Goal: Check status

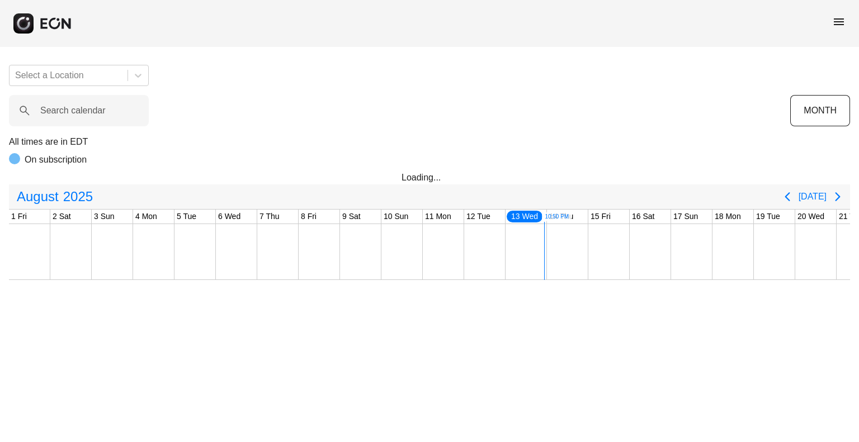
scroll to position [0, 441]
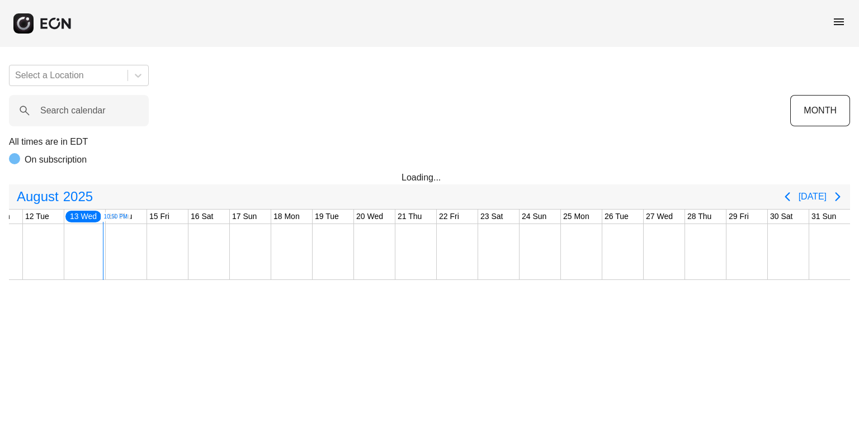
click at [845, 15] on div "menu" at bounding box center [429, 23] width 859 height 47
click at [836, 23] on span "menu" at bounding box center [838, 21] width 13 height 13
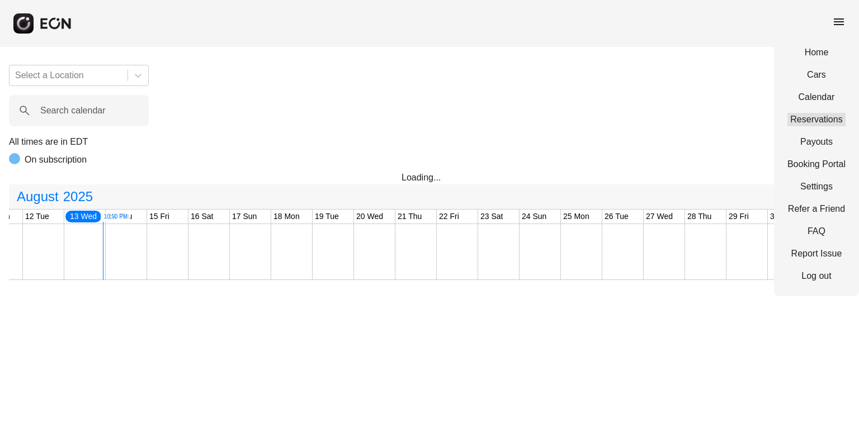
click at [814, 122] on link "Reservations" at bounding box center [816, 119] width 58 height 13
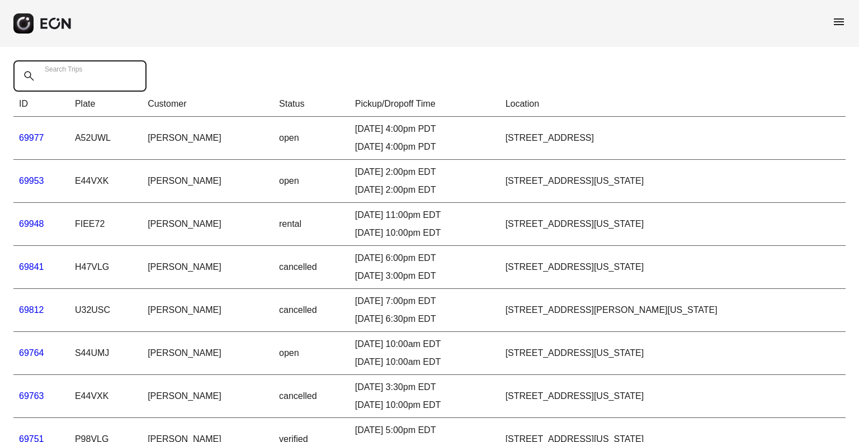
click at [87, 84] on Trips "Search Trips" at bounding box center [79, 75] width 133 height 31
paste Trips "*****"
type Trips "*****"
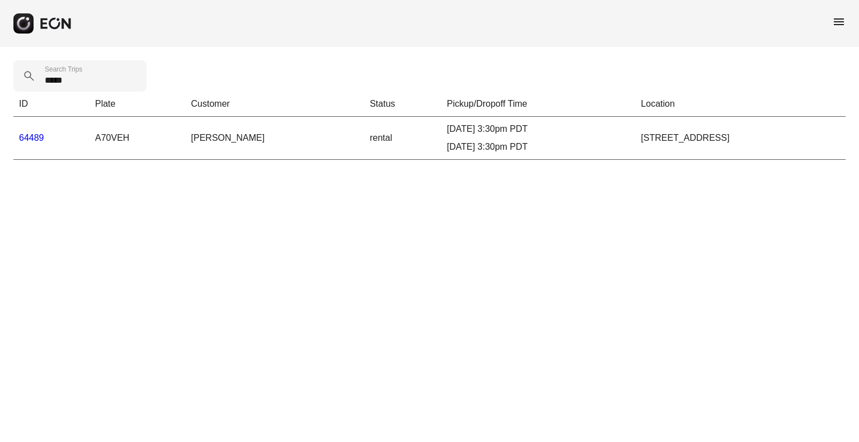
click at [22, 136] on link "64489" at bounding box center [31, 138] width 25 height 10
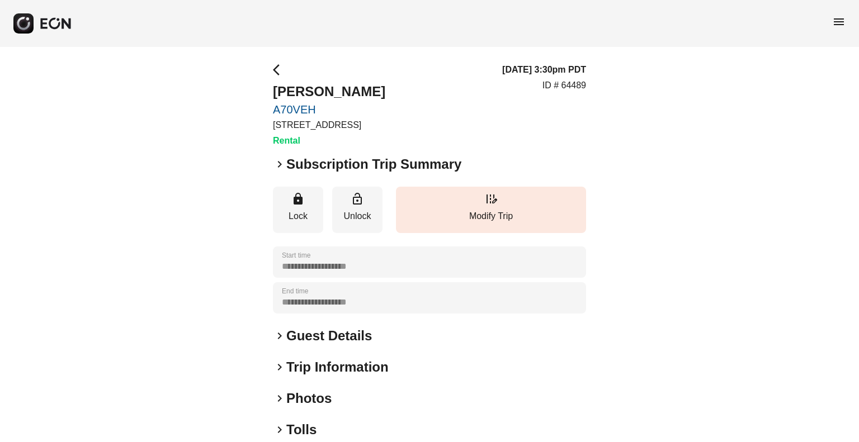
scroll to position [115, 0]
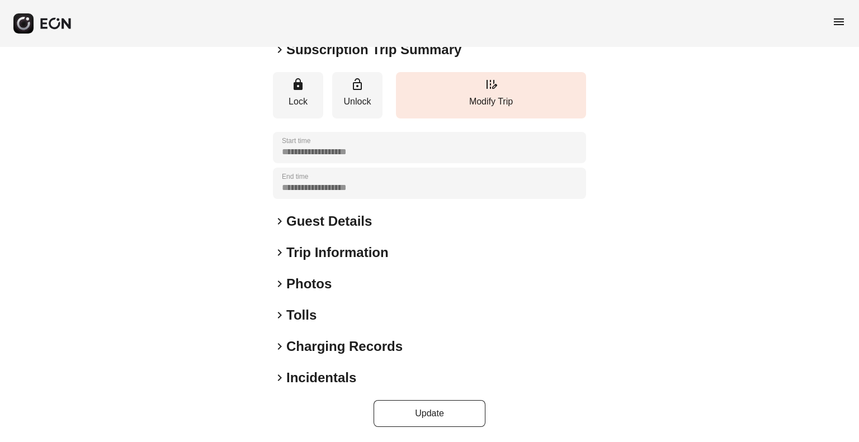
click at [283, 312] on span "keyboard_arrow_right" at bounding box center [279, 315] width 13 height 13
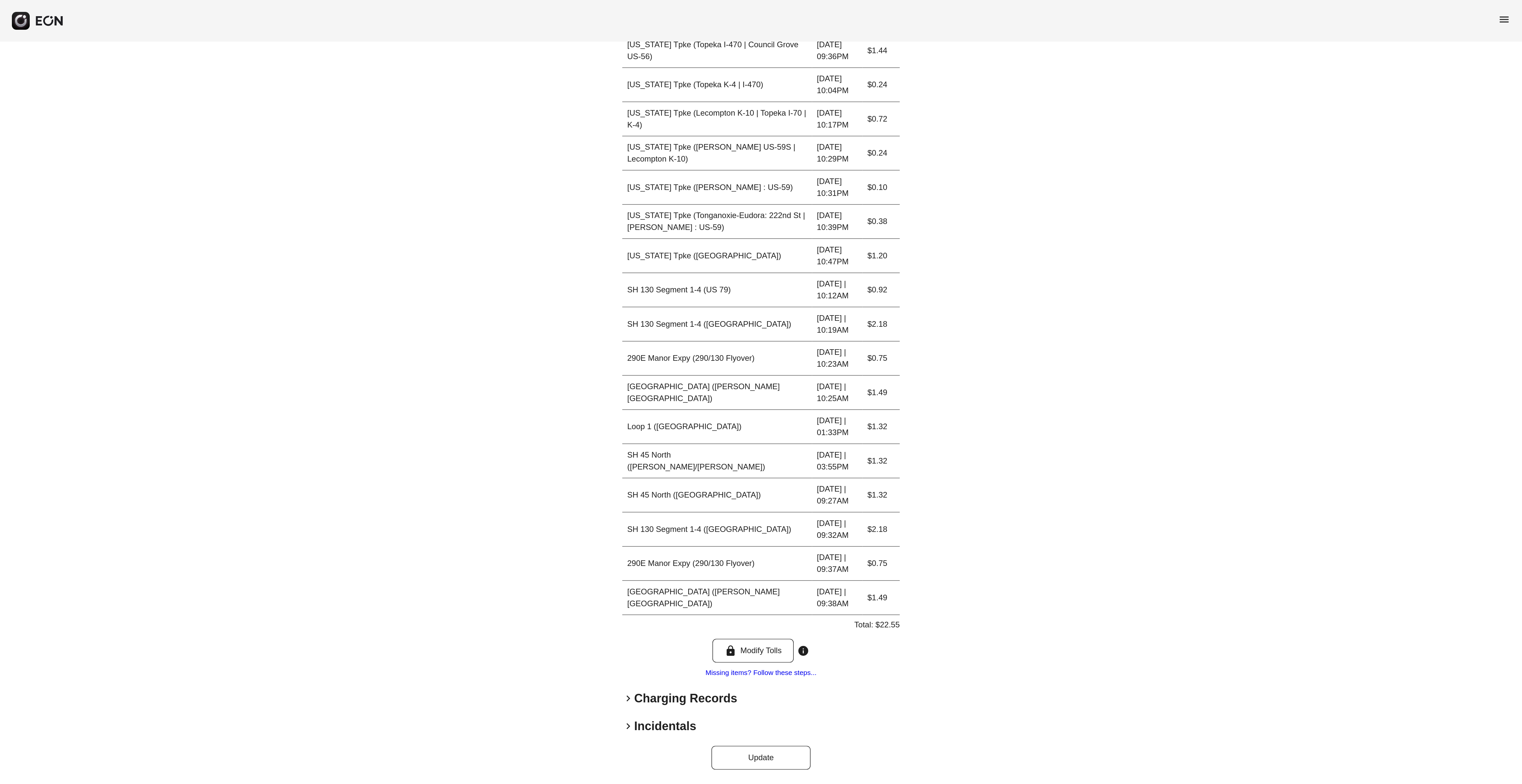
scroll to position [146, 0]
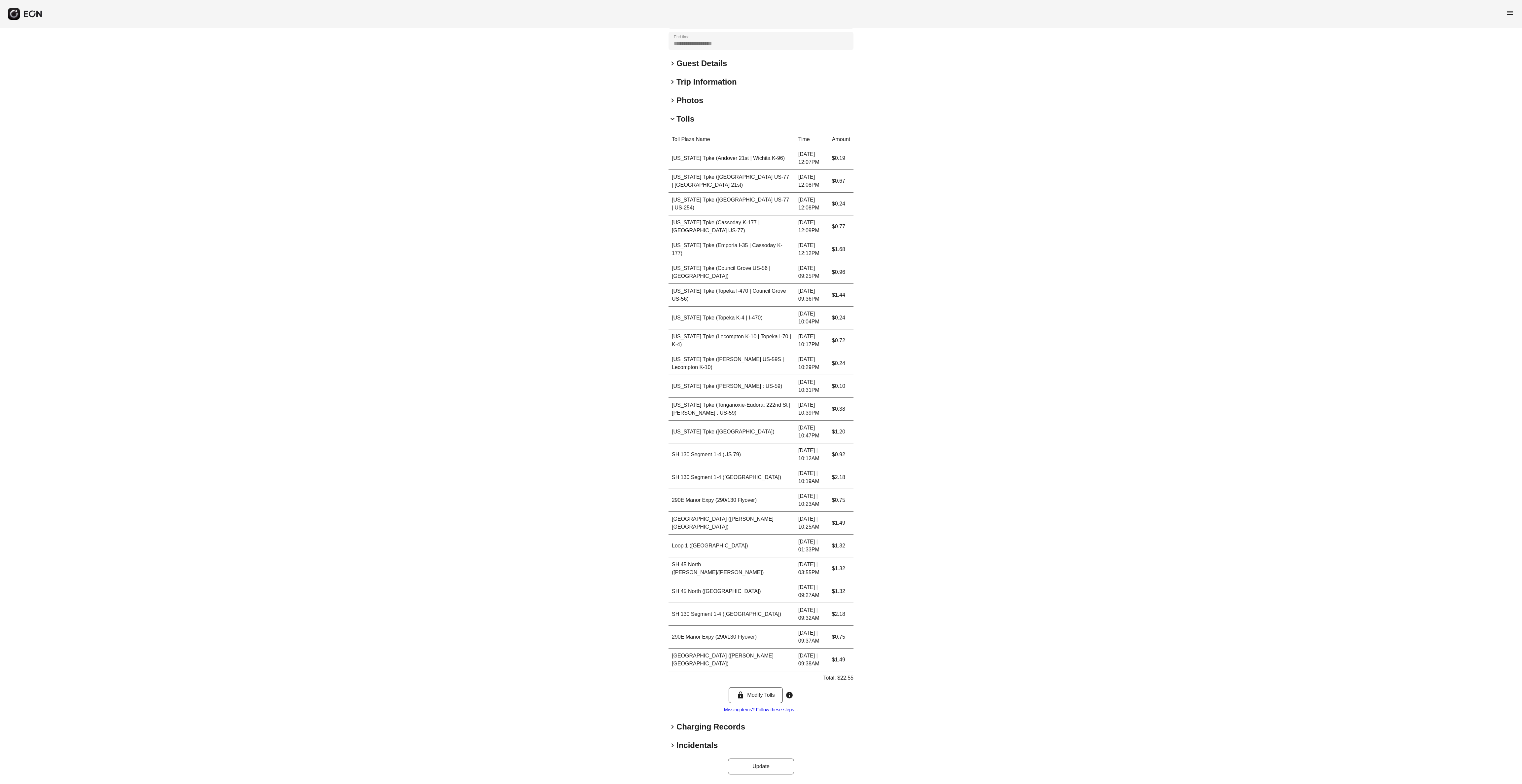
click at [507, 261] on td "[DATE] | 09:38AM" at bounding box center [812, 659] width 34 height 23
drag, startPoint x: 827, startPoint y: 661, endPoint x: 857, endPoint y: 682, distance: 36.6
click at [507, 261] on div "**********" at bounding box center [761, 338] width 1522 height 891
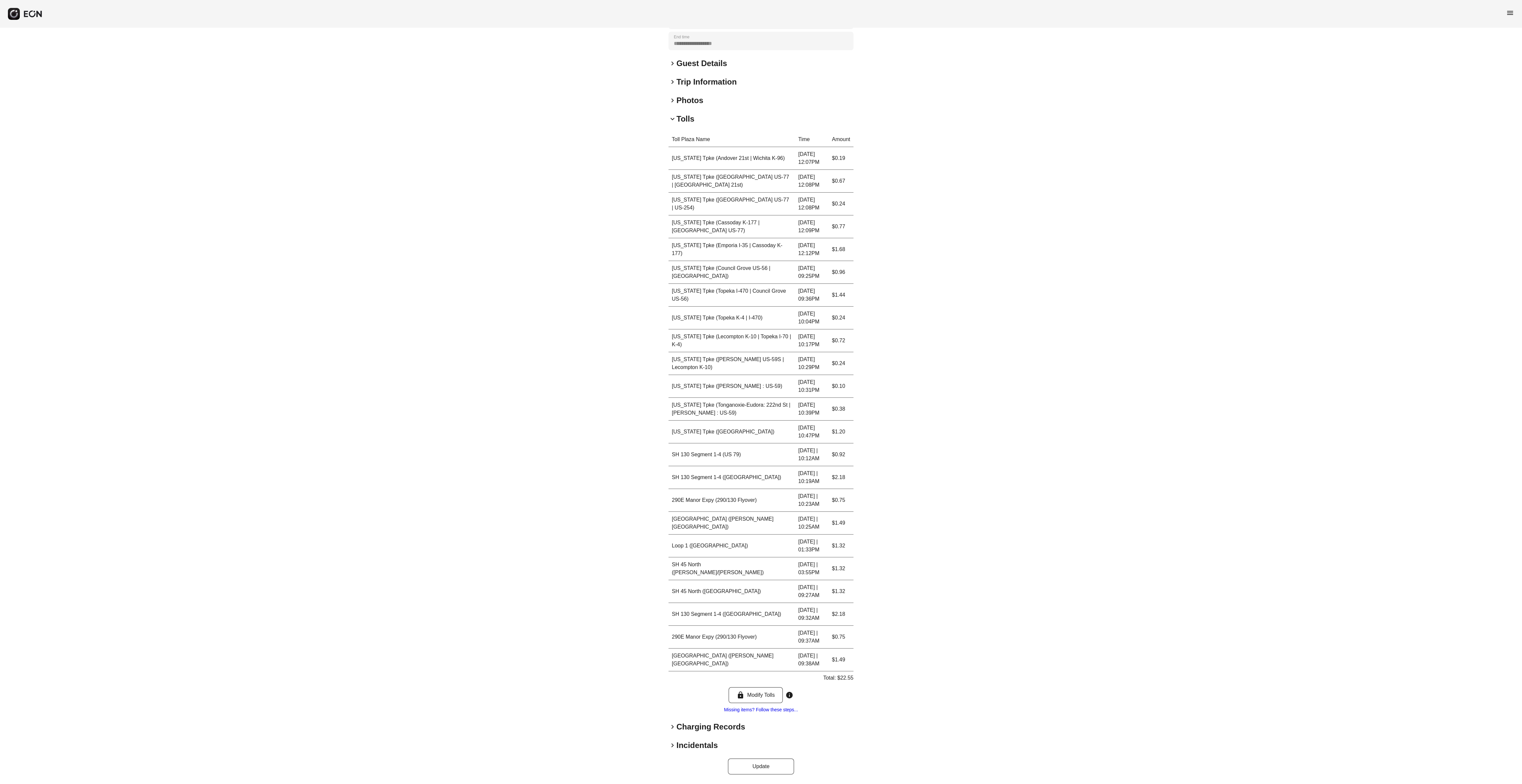
click at [507, 261] on p "Total: $22.55" at bounding box center [838, 677] width 30 height 8
copy p "22.55"
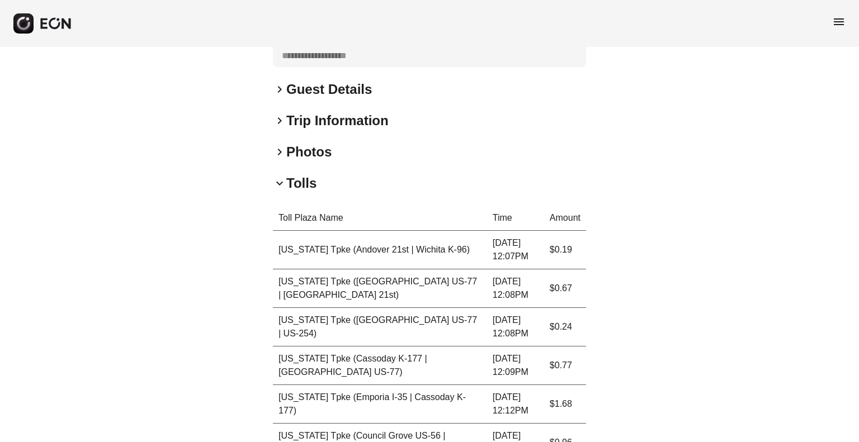
click at [297, 181] on h2 "Tolls" at bounding box center [301, 183] width 30 height 18
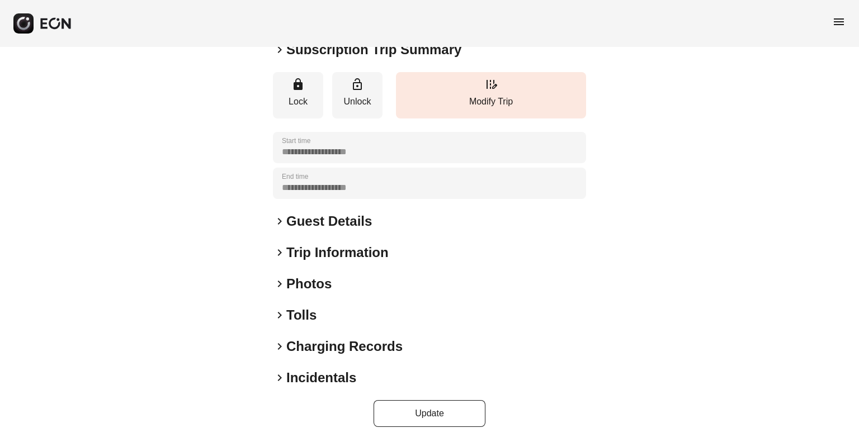
click at [297, 344] on h2 "Charging Records" at bounding box center [344, 347] width 116 height 18
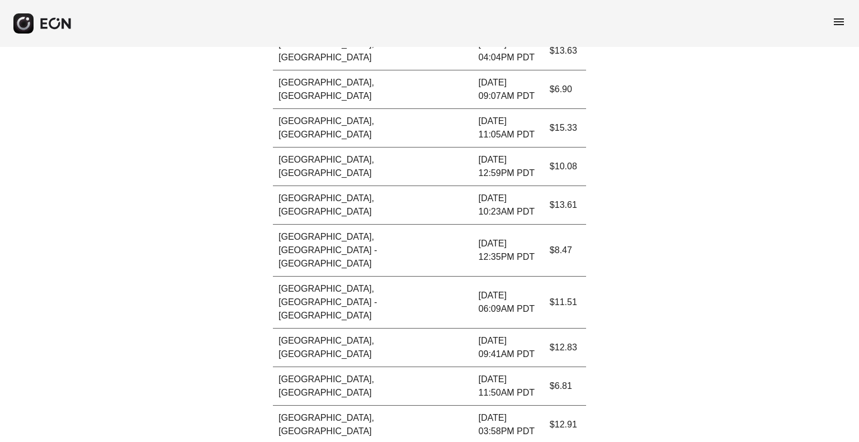
scroll to position [825, 0]
